Goal: Information Seeking & Learning: Learn about a topic

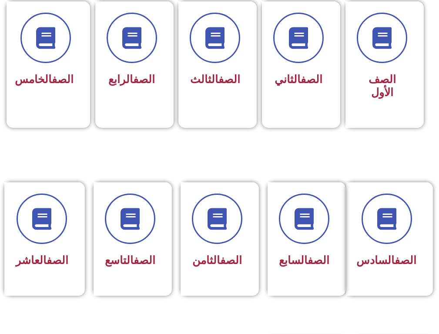
scroll to position [266, 0]
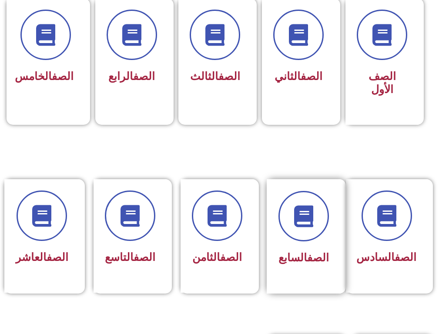
click at [297, 266] on div "الصف السابع" at bounding box center [303, 258] width 50 height 21
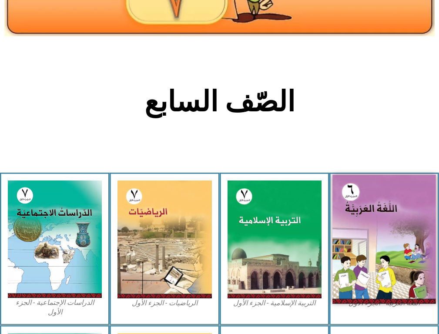
scroll to position [174, 0]
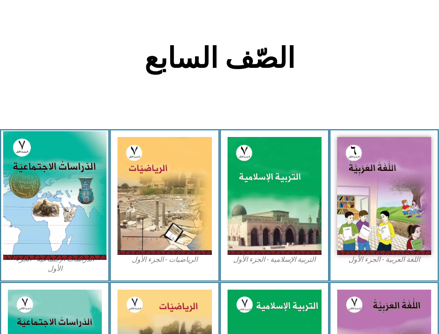
click at [70, 210] on img at bounding box center [54, 195] width 103 height 129
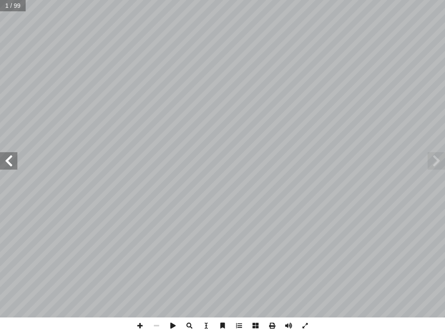
click at [14, 168] on span at bounding box center [8, 160] width 17 height 17
click at [140, 328] on span at bounding box center [140, 325] width 17 height 17
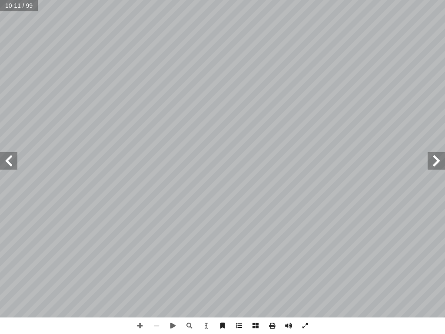
click at [3, 155] on span at bounding box center [8, 160] width 17 height 17
click at [444, 161] on span at bounding box center [436, 160] width 17 height 17
click at [143, 328] on span at bounding box center [140, 325] width 17 height 17
click at [307, 330] on span at bounding box center [305, 325] width 17 height 17
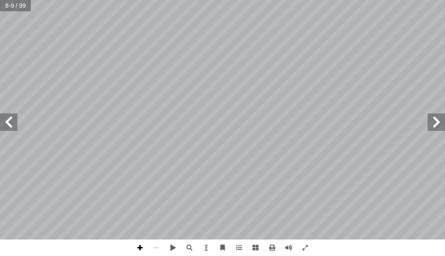
click at [134, 249] on span at bounding box center [140, 247] width 17 height 17
click at [140, 247] on span at bounding box center [140, 247] width 17 height 17
click at [158, 244] on span at bounding box center [156, 247] width 17 height 17
click at [12, 130] on span at bounding box center [8, 121] width 17 height 17
click at [304, 59] on html "الصفحة الرئيسية الصف الأول الصف الثاني الصف الثالث الصف الرابع الصف الخامس الصف…" at bounding box center [222, 29] width 445 height 59
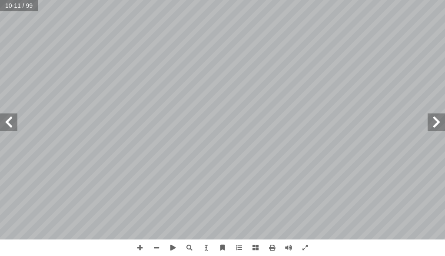
click at [444, 127] on span at bounding box center [436, 121] width 17 height 17
